Goal: Transaction & Acquisition: Purchase product/service

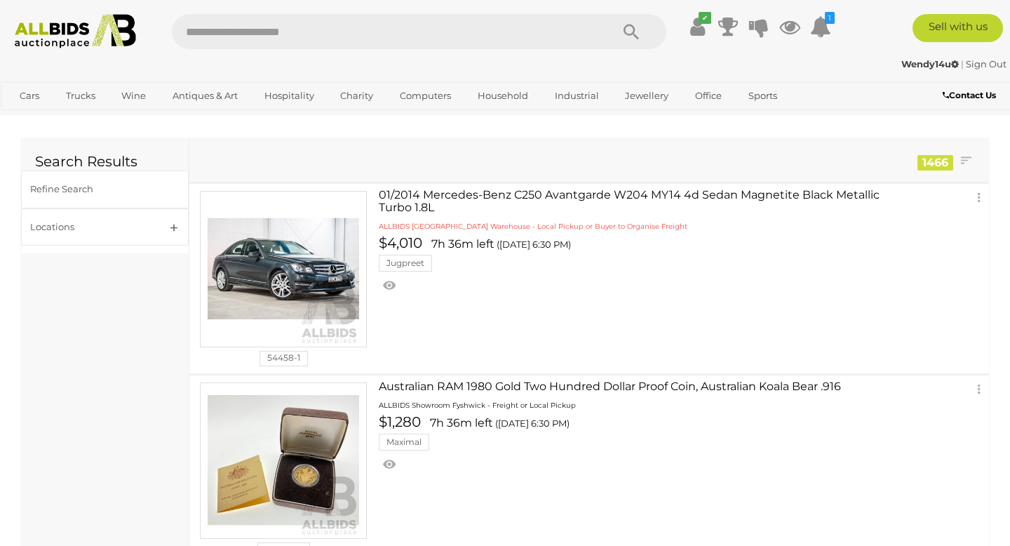
click at [268, 29] on input "text" at bounding box center [384, 31] width 425 height 35
type input "****"
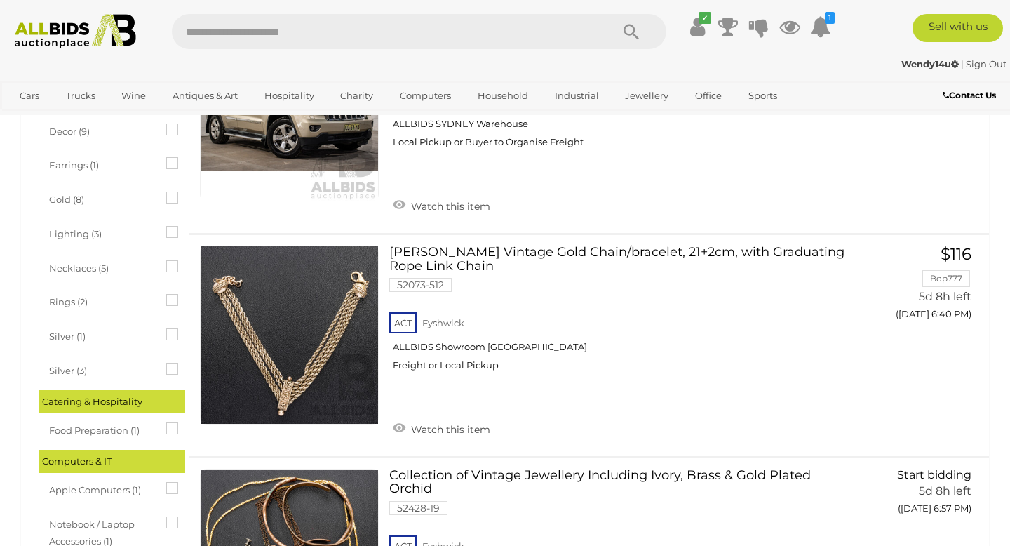
scroll to position [898, 0]
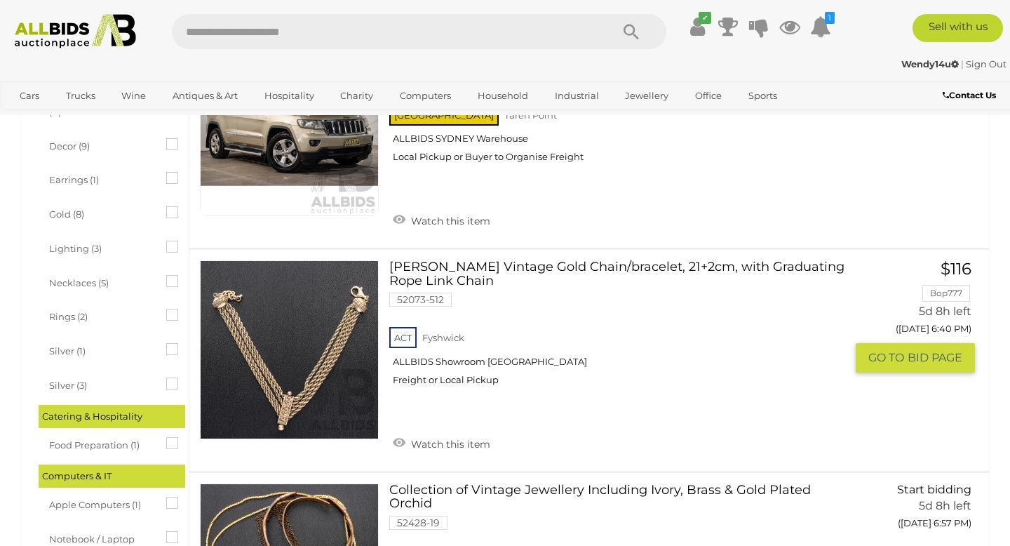
click at [276, 320] on link at bounding box center [289, 349] width 179 height 179
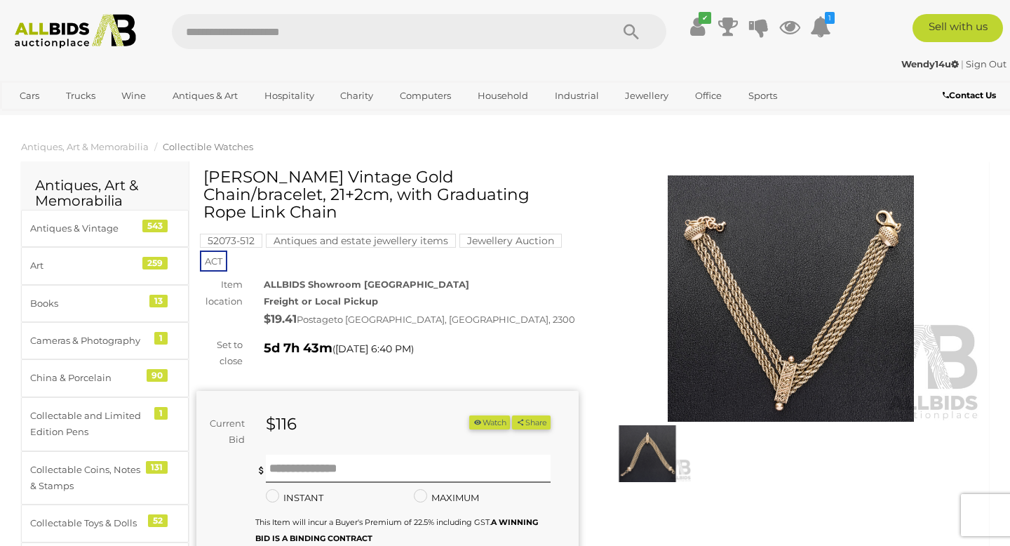
click at [764, 332] on img at bounding box center [791, 298] width 382 height 246
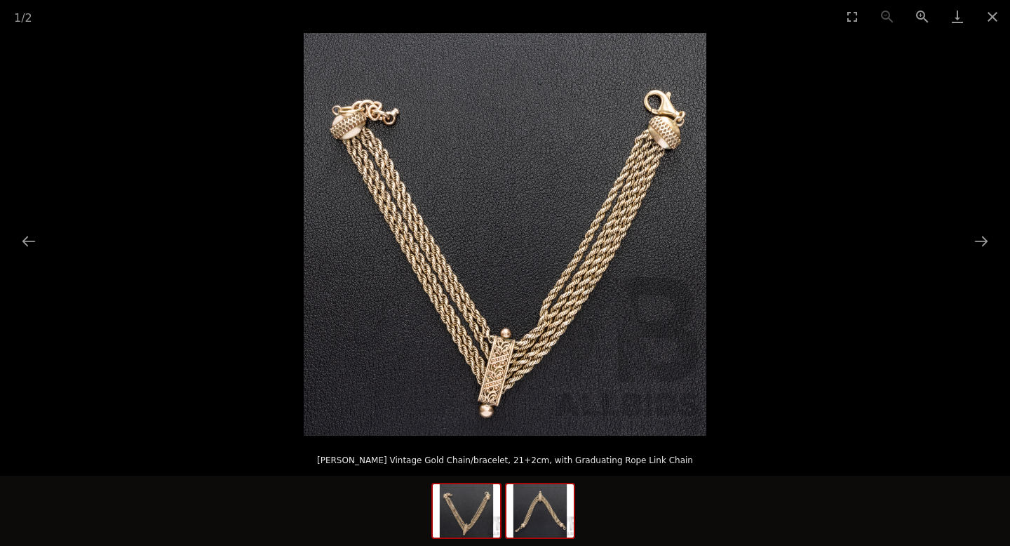
click at [540, 508] on img at bounding box center [539, 510] width 67 height 53
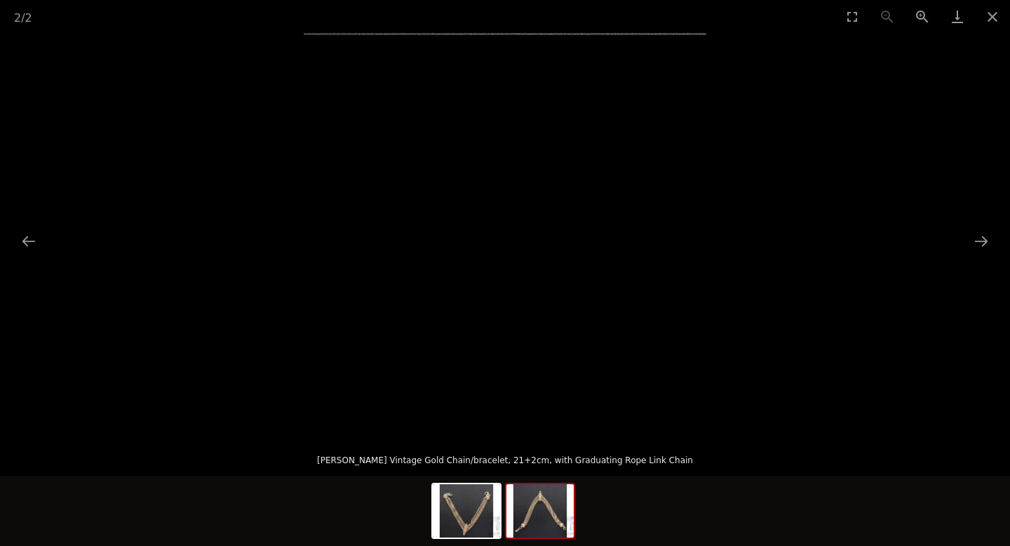
click at [377, 343] on img at bounding box center [505, 234] width 403 height 403
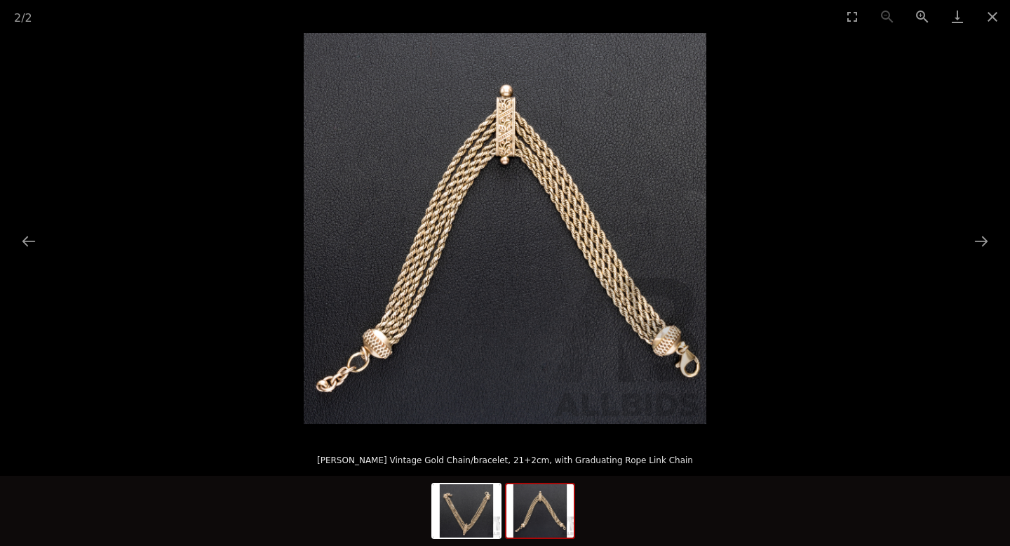
click at [377, 343] on img at bounding box center [505, 234] width 403 height 403
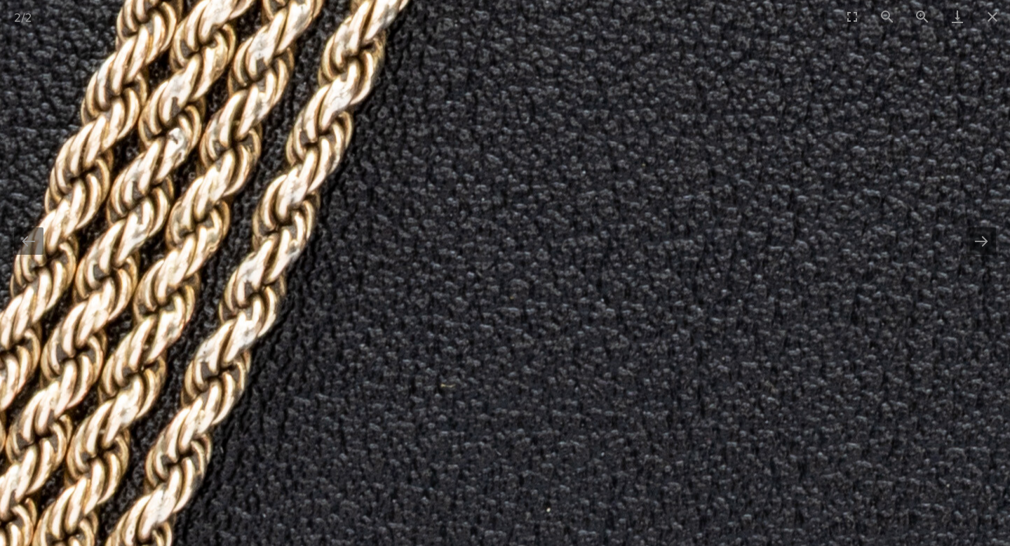
drag, startPoint x: 547, startPoint y: 217, endPoint x: 1, endPoint y: 545, distance: 636.7
click at [3, 545] on div "2 / 2 Albertina Vintage Gold Chain/bracelet, 21+2cm, with Graduating Rope Link …" at bounding box center [505, 273] width 1010 height 546
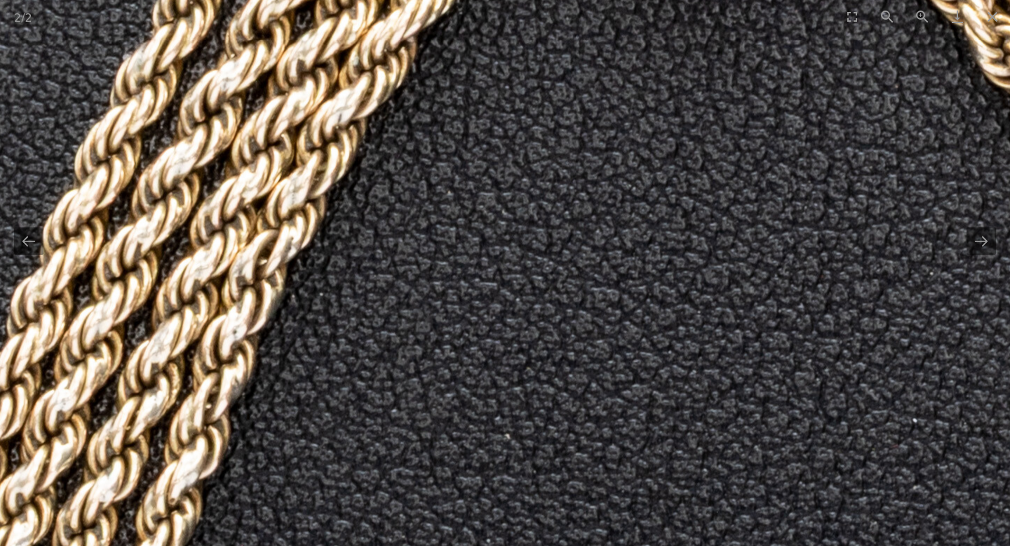
drag, startPoint x: 29, startPoint y: 43, endPoint x: 168, endPoint y: 522, distance: 498.0
click at [168, 522] on img at bounding box center [683, 503] width 3422 height 3422
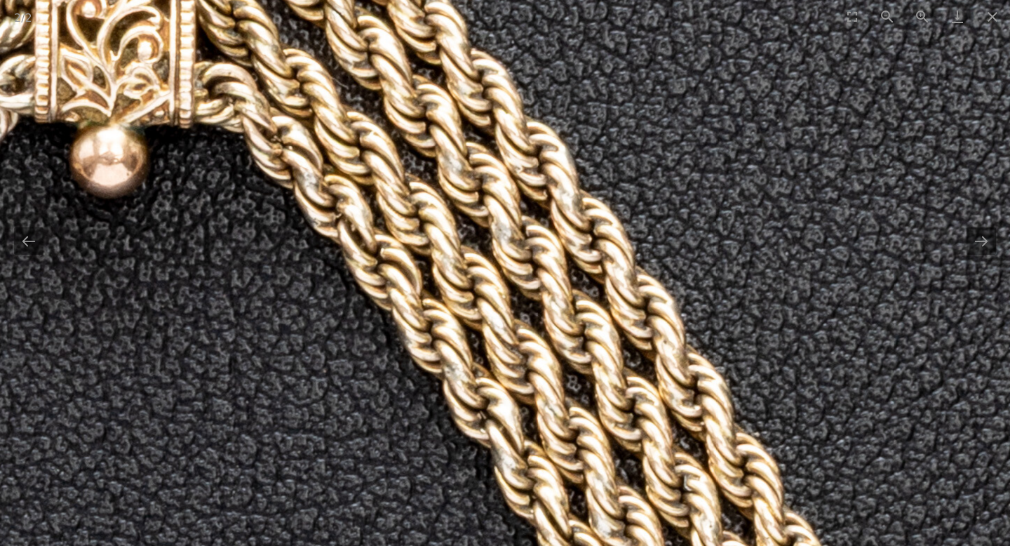
drag, startPoint x: 630, startPoint y: 137, endPoint x: 27, endPoint y: 52, distance: 609.8
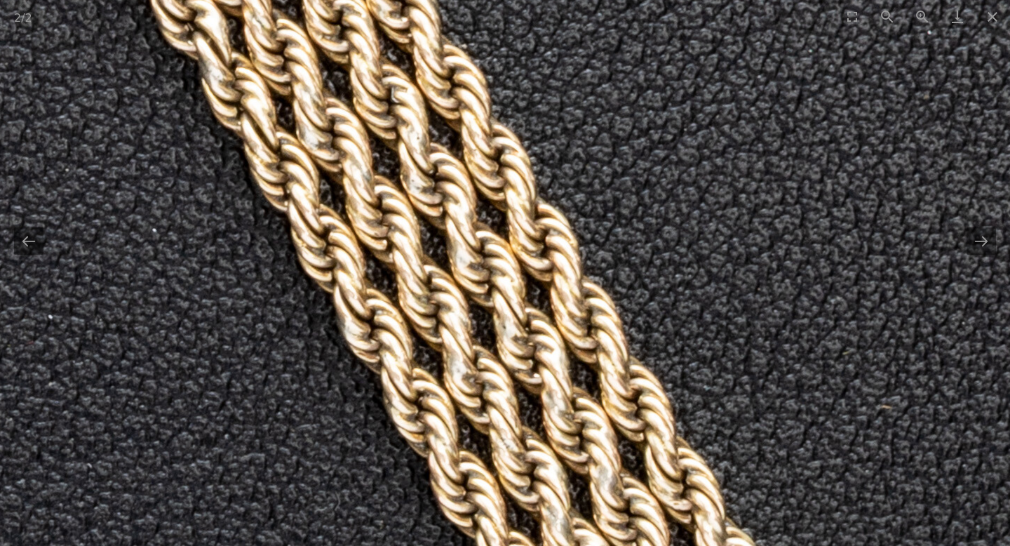
drag, startPoint x: 410, startPoint y: 297, endPoint x: 293, endPoint y: -86, distance: 399.5
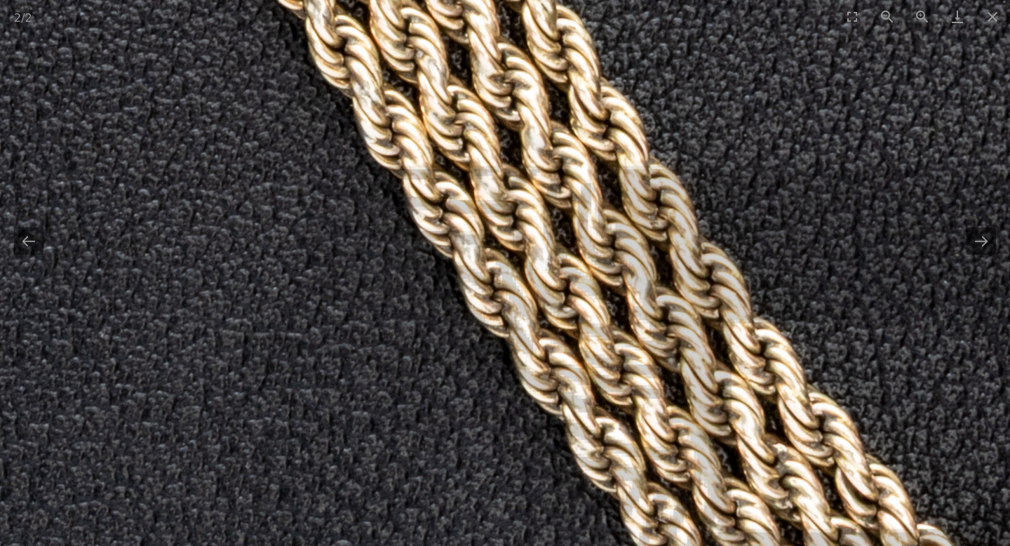
drag, startPoint x: 507, startPoint y: 269, endPoint x: 311, endPoint y: -86, distance: 405.6
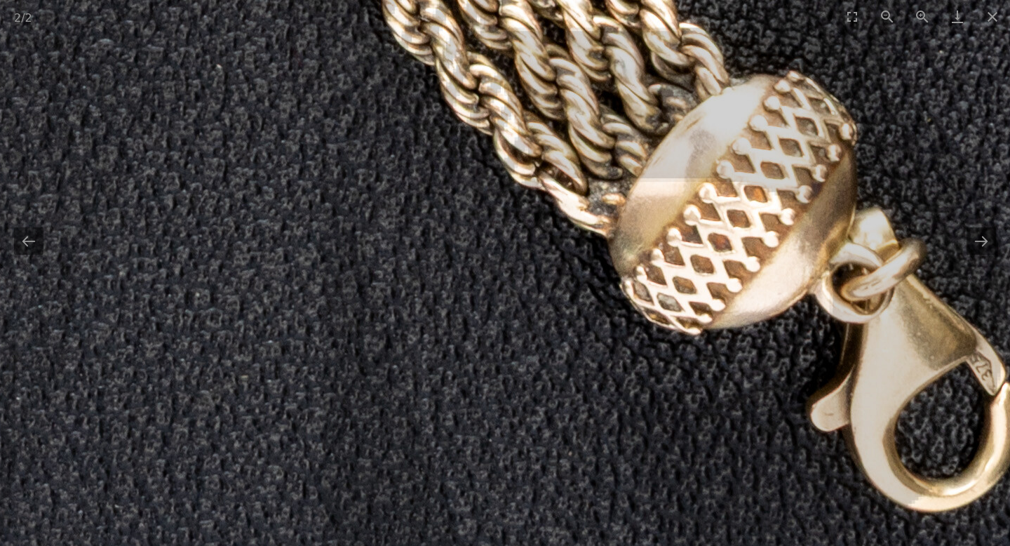
drag, startPoint x: 647, startPoint y: 268, endPoint x: 469, endPoint y: -34, distance: 350.2
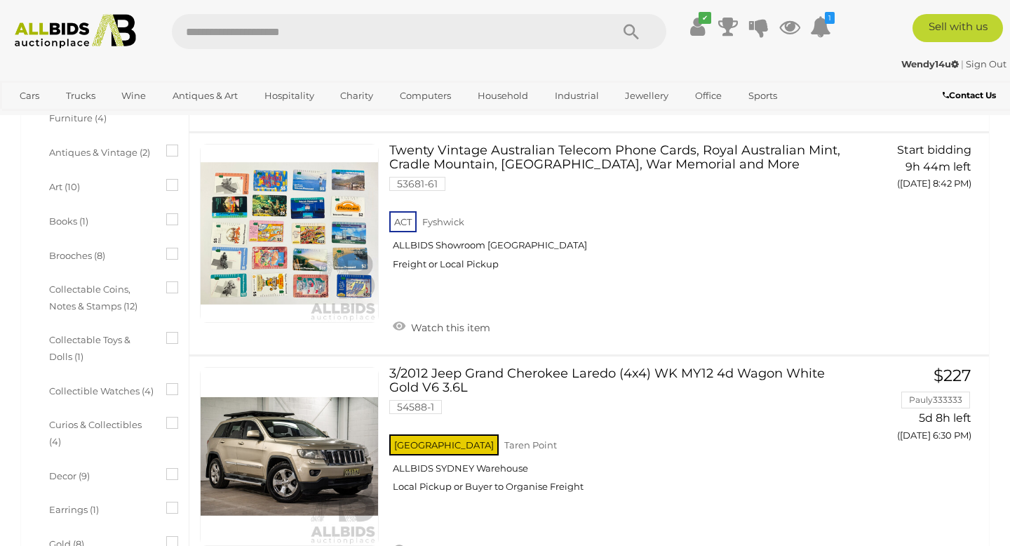
scroll to position [1046, 0]
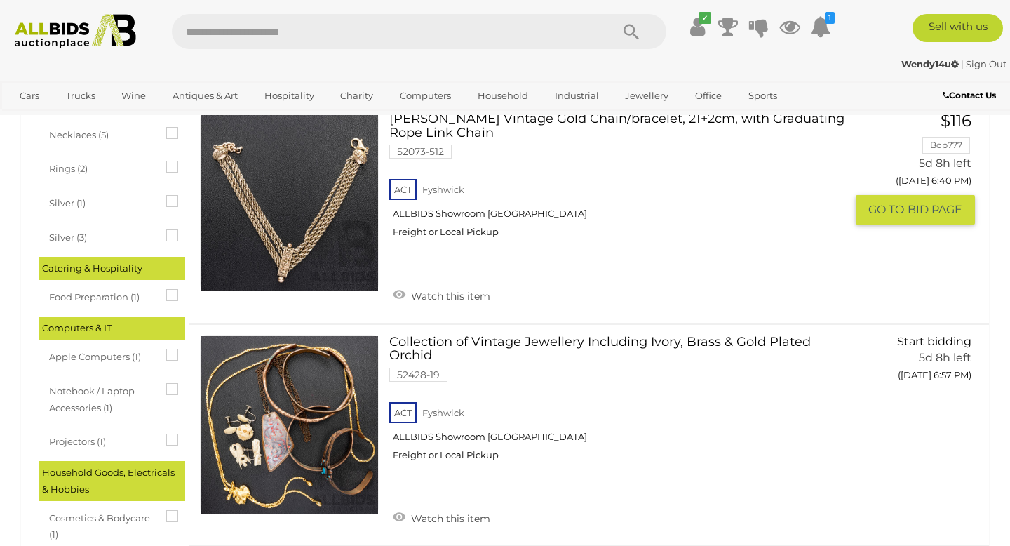
click at [292, 211] on img at bounding box center [289, 201] width 177 height 177
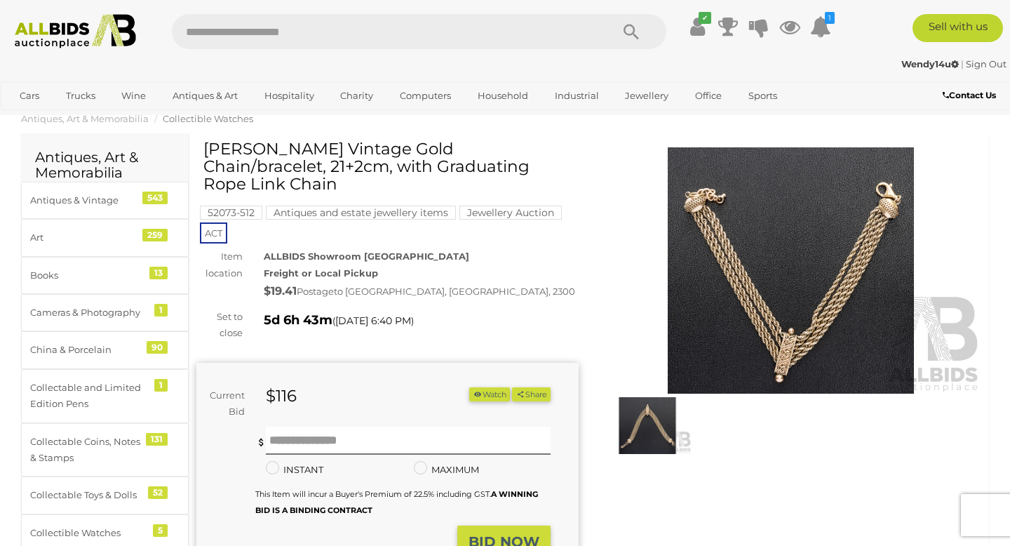
scroll to position [56, 0]
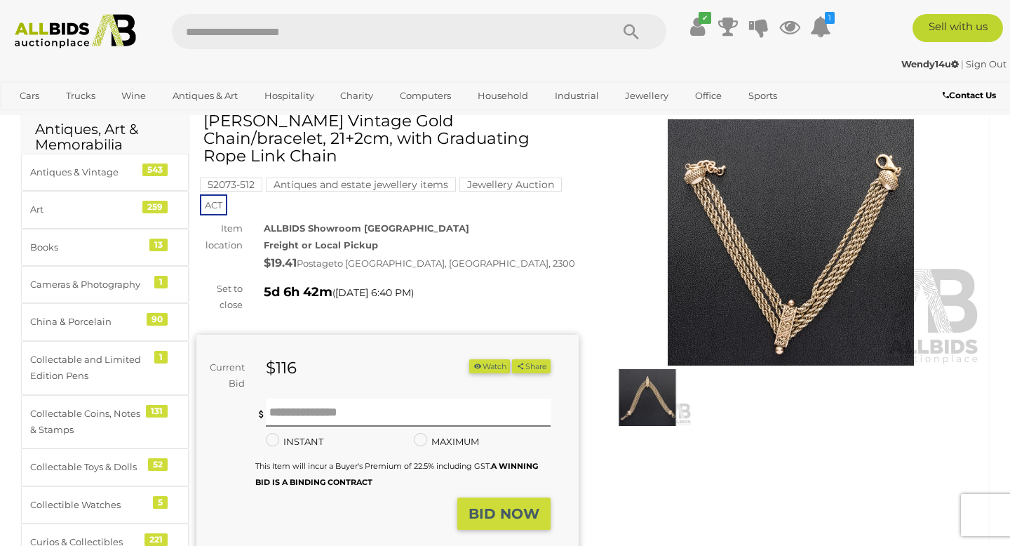
click at [704, 176] on img at bounding box center [791, 242] width 382 height 246
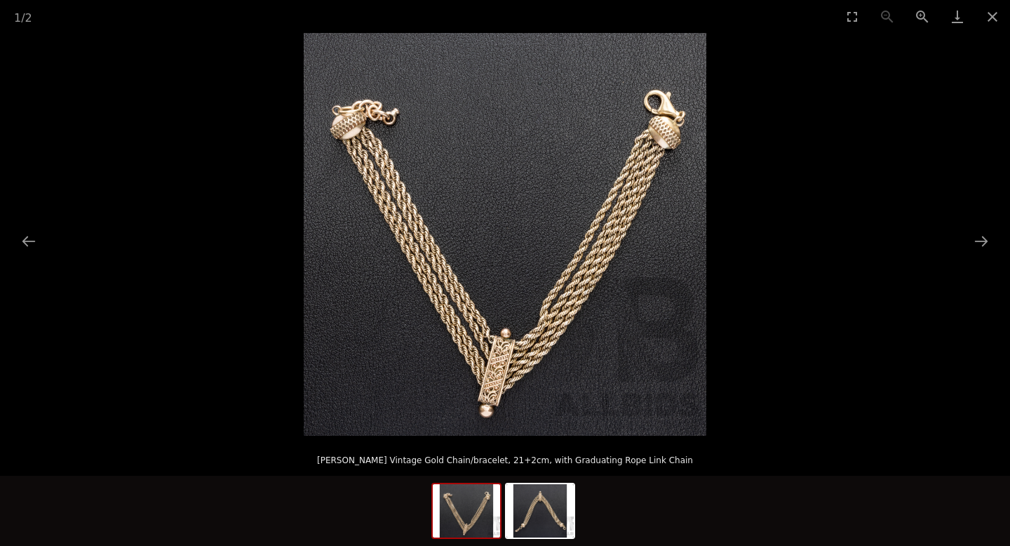
click at [653, 156] on img at bounding box center [505, 234] width 403 height 403
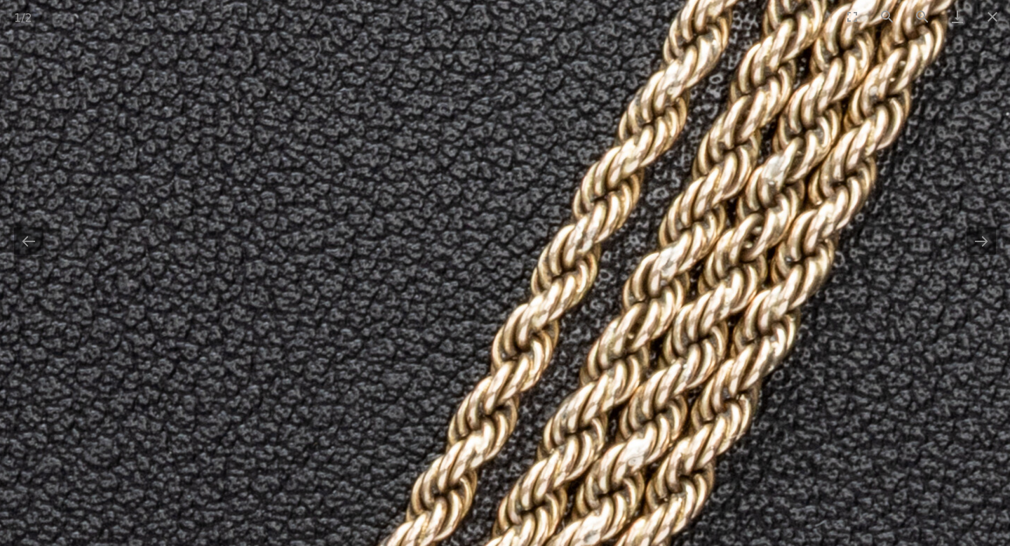
drag, startPoint x: 509, startPoint y: 441, endPoint x: 856, endPoint y: -86, distance: 630.4
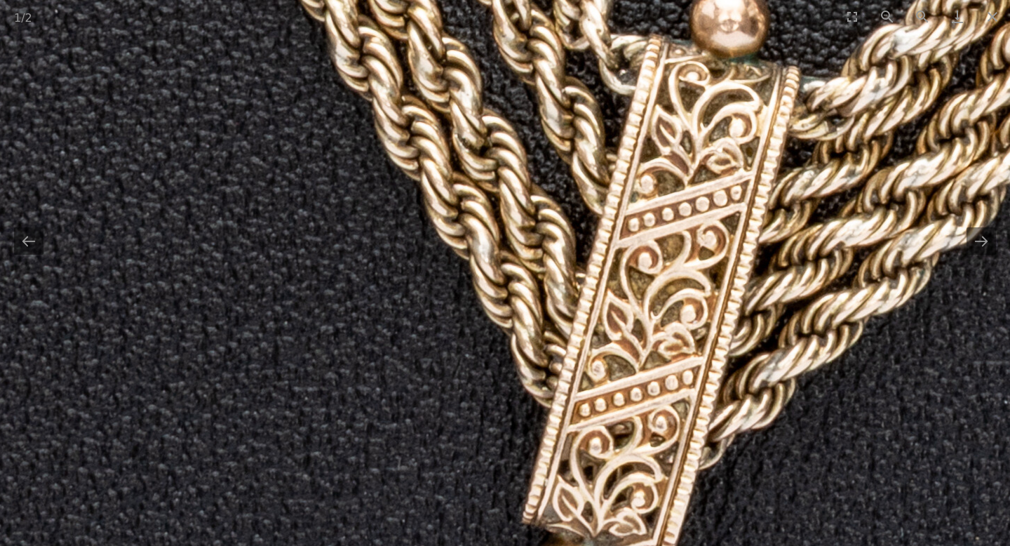
drag, startPoint x: 358, startPoint y: 174, endPoint x: 933, endPoint y: 250, distance: 580.8
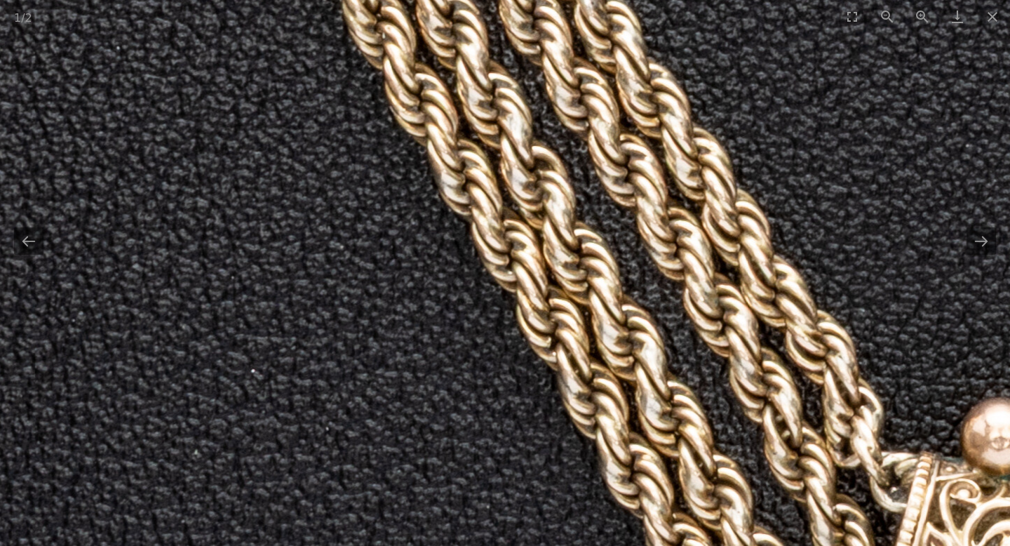
drag, startPoint x: 601, startPoint y: 40, endPoint x: 691, endPoint y: 454, distance: 424.1
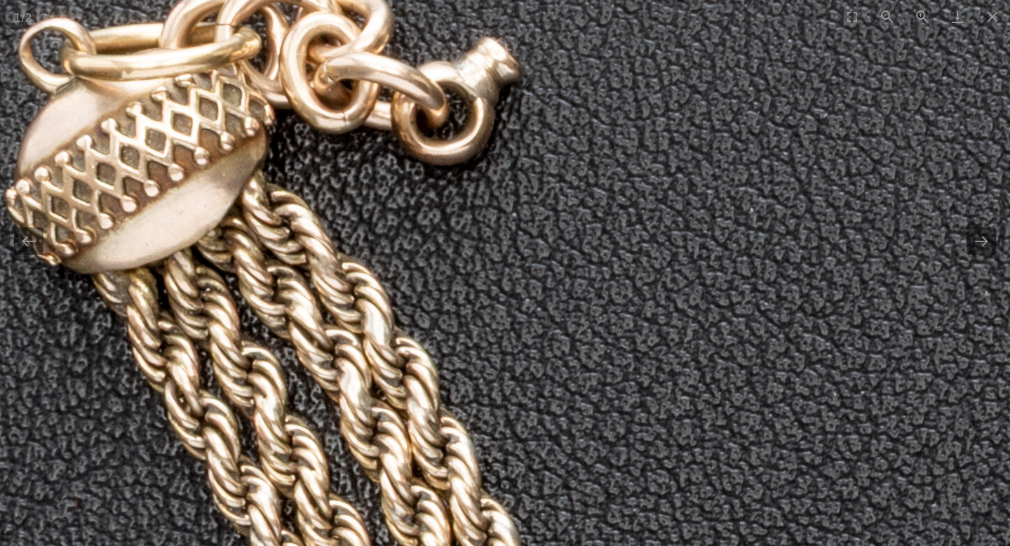
drag, startPoint x: 203, startPoint y: 170, endPoint x: 458, endPoint y: 489, distance: 408.6
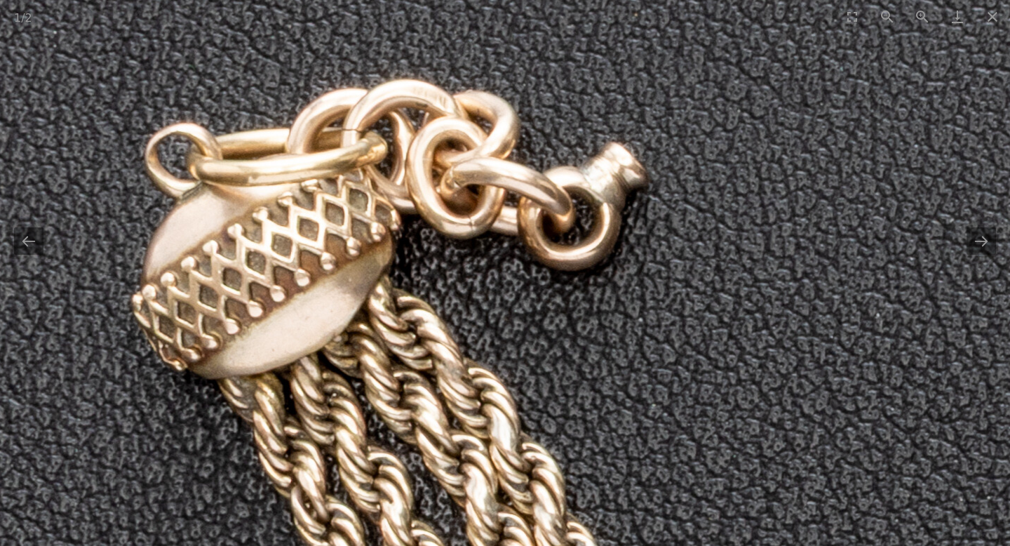
drag, startPoint x: 539, startPoint y: 154, endPoint x: 616, endPoint y: 181, distance: 81.2
